Goal: Task Accomplishment & Management: Complete application form

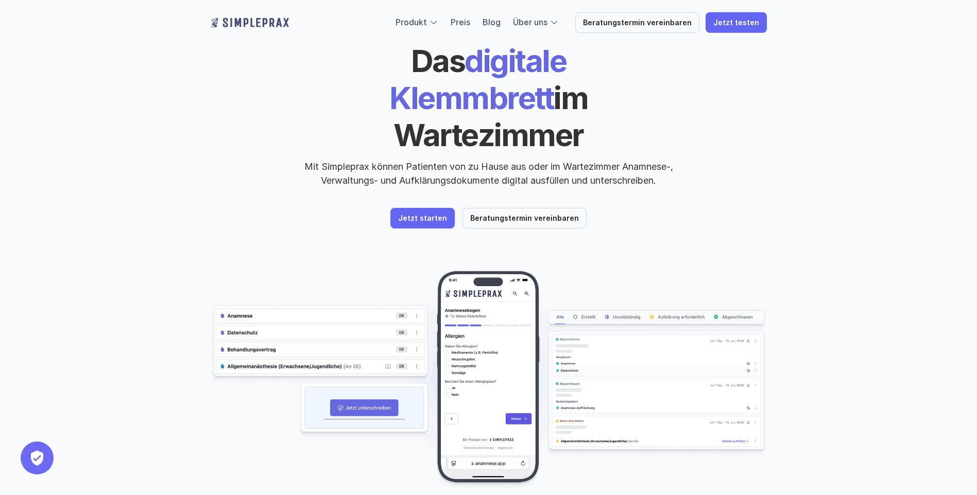
scroll to position [154, 0]
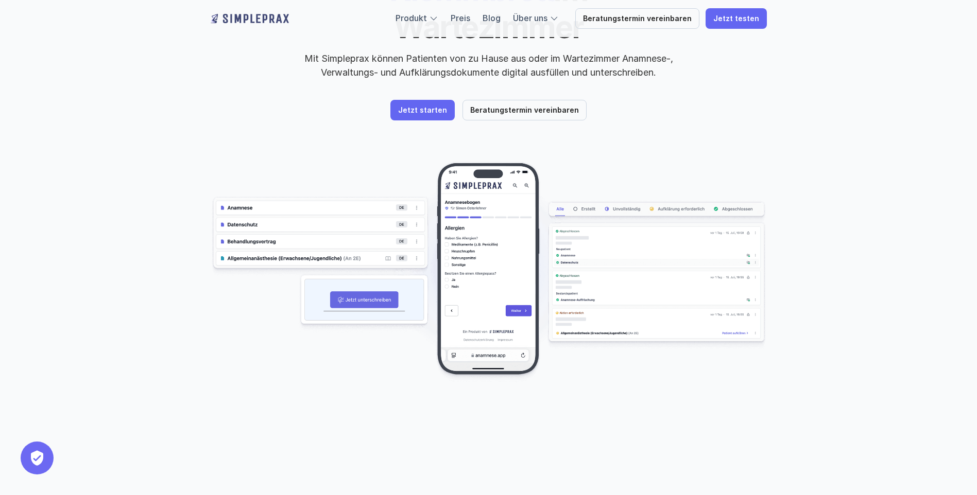
click at [323, 170] on img at bounding box center [489, 272] width 556 height 221
click at [271, 167] on img at bounding box center [489, 272] width 556 height 221
click at [221, 170] on img at bounding box center [489, 272] width 556 height 221
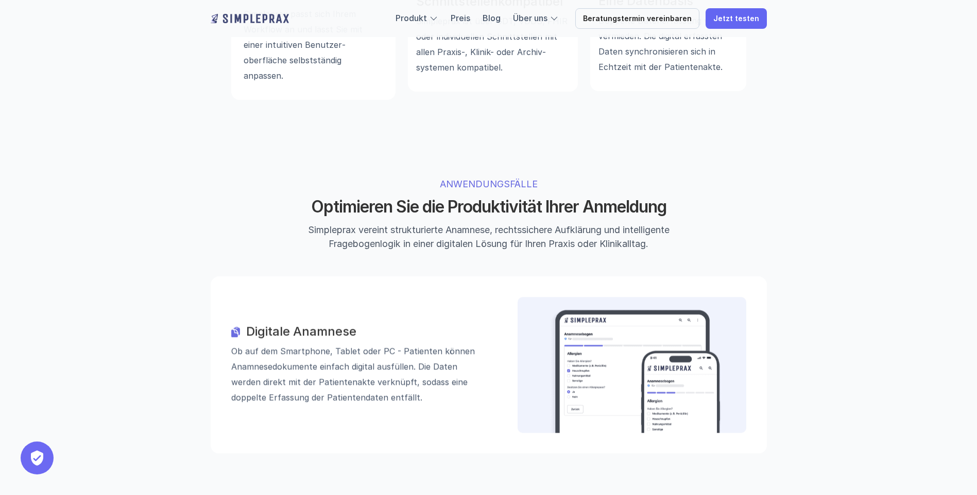
scroll to position [875, 0]
click at [337, 323] on h3 "Digitale Anamnese" at bounding box center [367, 330] width 242 height 15
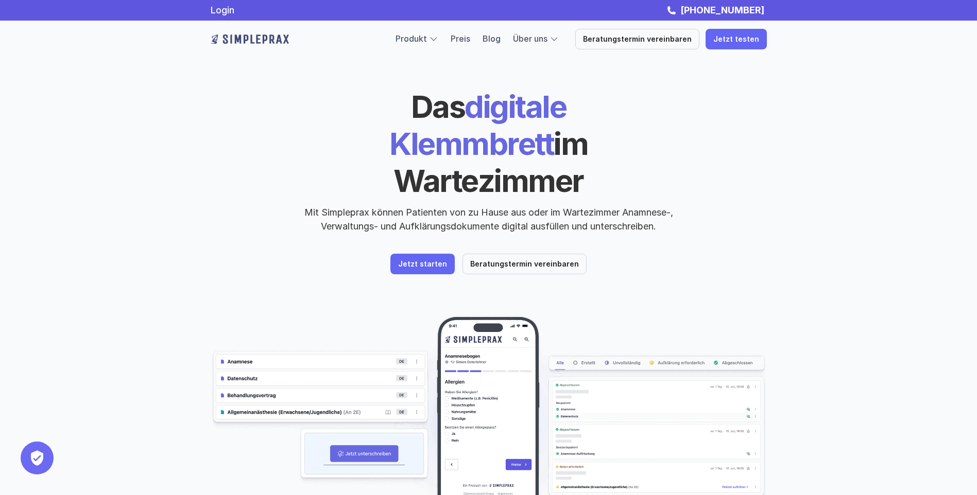
scroll to position [0, 0]
click at [243, 324] on img at bounding box center [489, 426] width 556 height 221
click at [242, 324] on img at bounding box center [489, 426] width 556 height 221
click at [278, 324] on img at bounding box center [489, 426] width 556 height 221
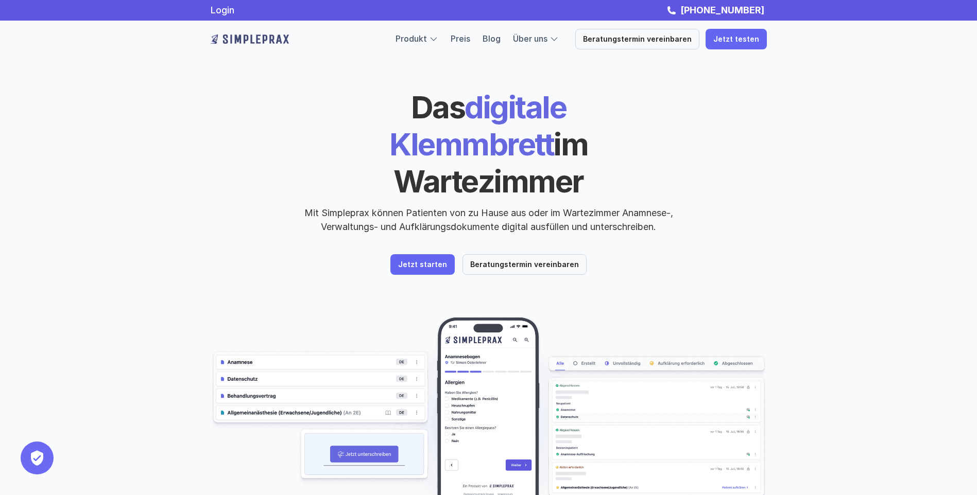
click at [278, 324] on img at bounding box center [489, 426] width 556 height 221
click at [419, 261] on p "Jetzt starten" at bounding box center [422, 265] width 49 height 9
